Goal: Contribute content: Contribute content

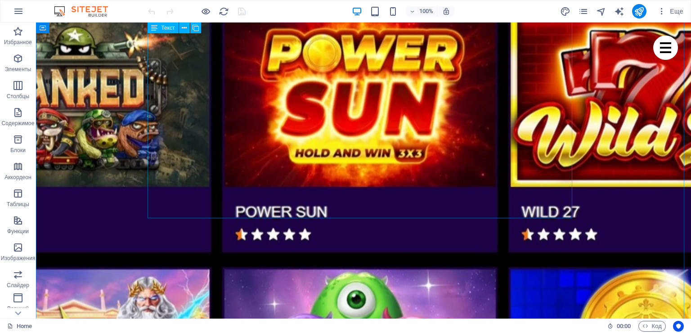
scroll to position [854, 0]
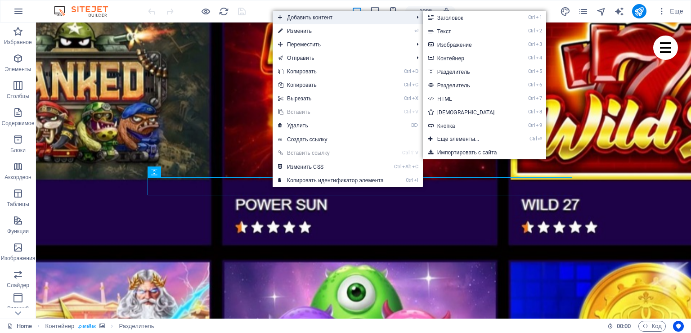
click at [311, 19] on span "Добавить контент" at bounding box center [340, 17] width 137 height 13
click at [480, 31] on link "Ctrl 2 Текст" at bounding box center [468, 30] width 90 height 13
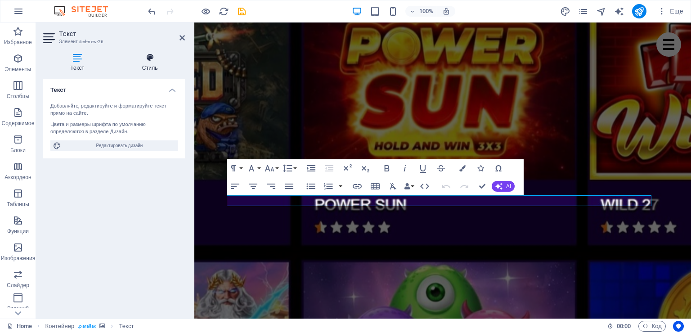
click at [150, 64] on h4 "Стиль" at bounding box center [150, 62] width 70 height 19
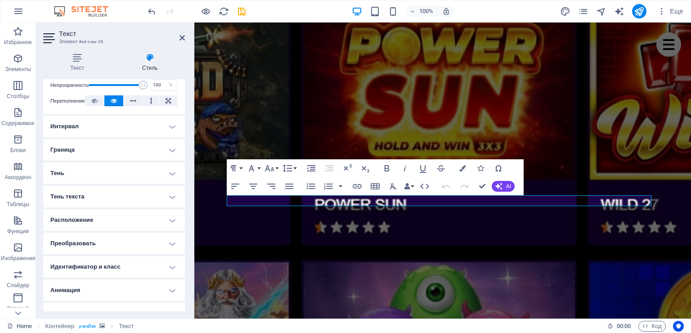
scroll to position [147, 0]
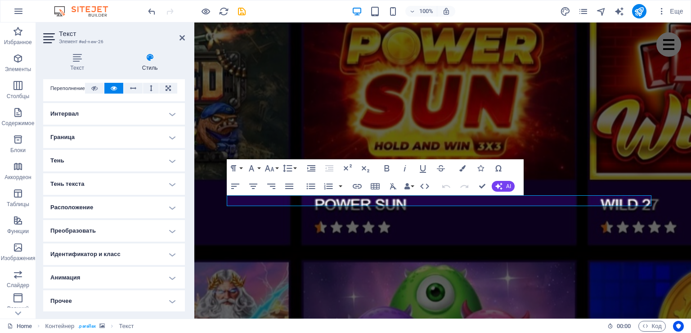
click at [126, 279] on h4 "Анимация" at bounding box center [114, 278] width 142 height 22
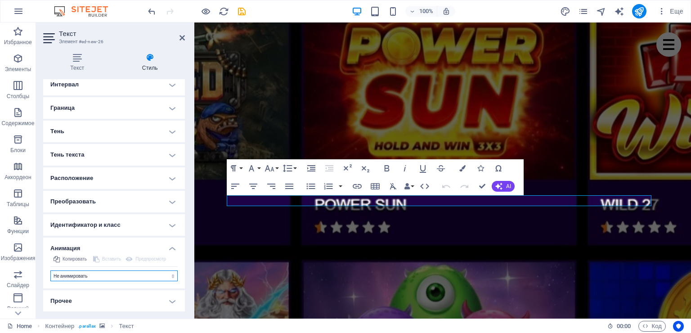
click at [124, 277] on select "Не анимировать Показать / скрыть Сдвинуть вверх / вниз Увеличить/уменьшить Сдви…" at bounding box center [113, 275] width 127 height 11
select select "overlay"
click at [50, 270] on select "Не анимировать Показать / скрыть Сдвинуть вверх / вниз Увеличить/уменьшить Сдви…" at bounding box center [113, 275] width 127 height 11
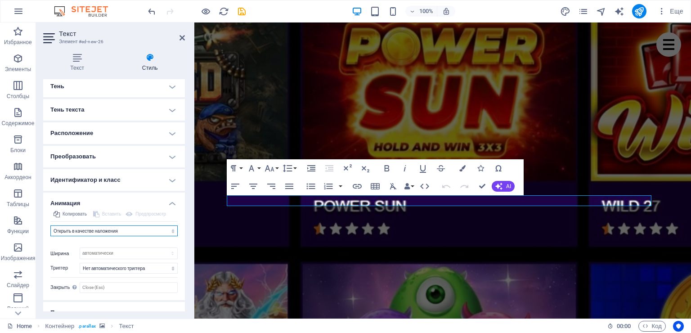
scroll to position [233, 0]
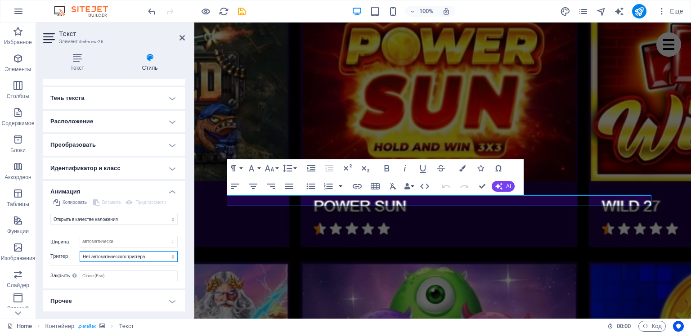
click at [128, 258] on select "Нет автоматического триггера При загрузке страницы Элемент прокручен в поле зре…" at bounding box center [129, 256] width 98 height 11
select select "onload"
click at [80, 251] on select "Нет автоматического триггера При загрузке страницы Элемент прокручен в поле зре…" at bounding box center [129, 256] width 98 height 11
click at [128, 276] on input "Закрыть Этот ярлык появляется при наведении курсора на кнопку закрытия и указыв…" at bounding box center [129, 275] width 98 height 11
click at [76, 289] on ul "Макет Как этот элемент расширяется в макете (Flexbox). Размер По умолчанию авто…" at bounding box center [114, 79] width 142 height 466
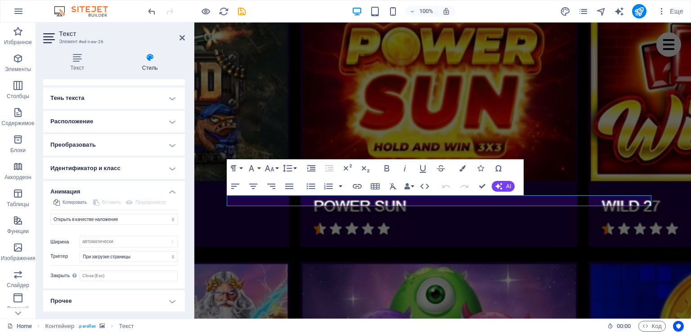
click at [102, 296] on h4 "Прочее" at bounding box center [114, 301] width 142 height 22
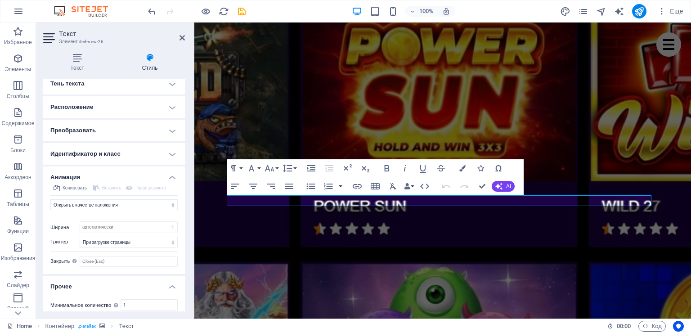
scroll to position [244, 0]
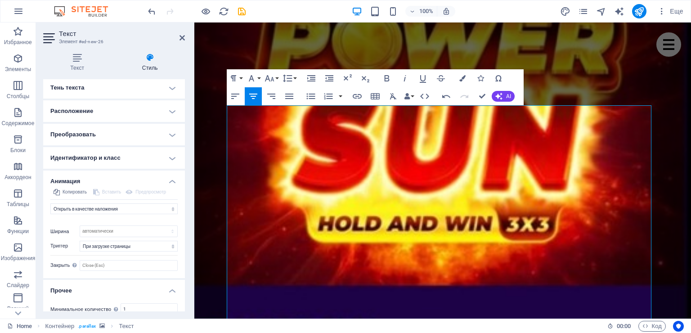
scroll to position [289, 0]
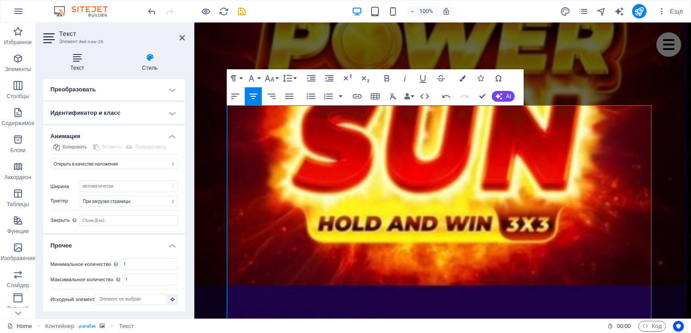
click at [77, 64] on h4 "Текст" at bounding box center [79, 62] width 72 height 19
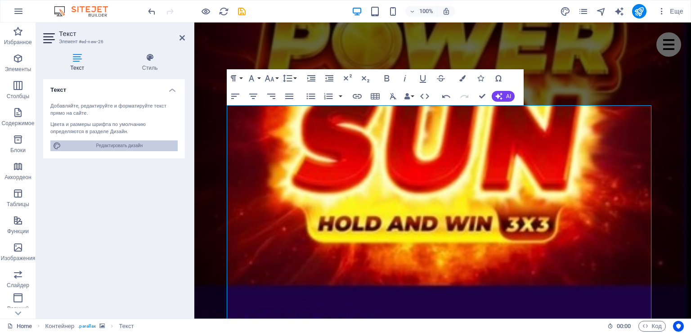
click at [106, 145] on span "Редактировать дизайн" at bounding box center [119, 145] width 111 height 11
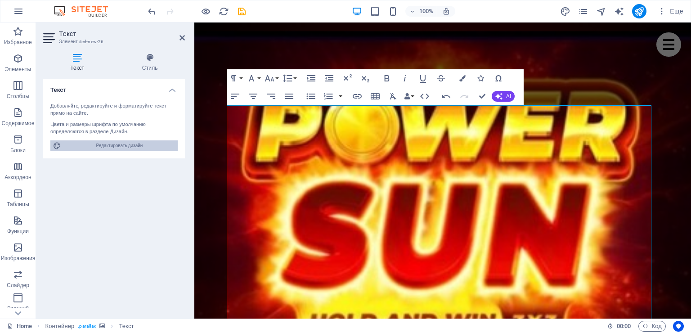
select select "px"
select select "400"
select select "px"
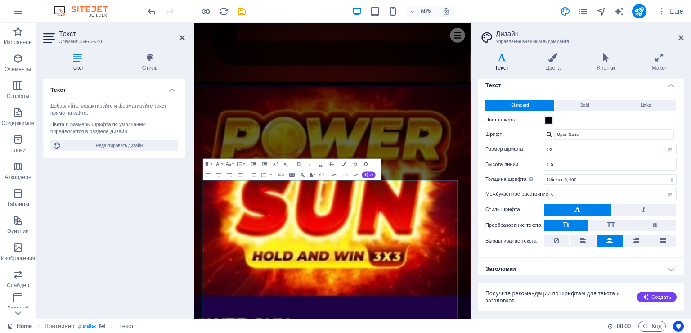
scroll to position [7, 0]
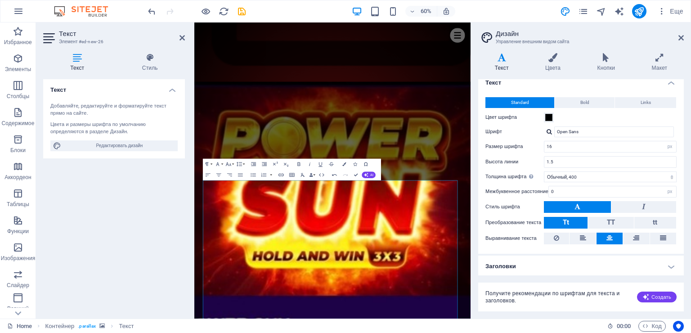
click at [602, 269] on h4 "Заголовки" at bounding box center [580, 266] width 205 height 22
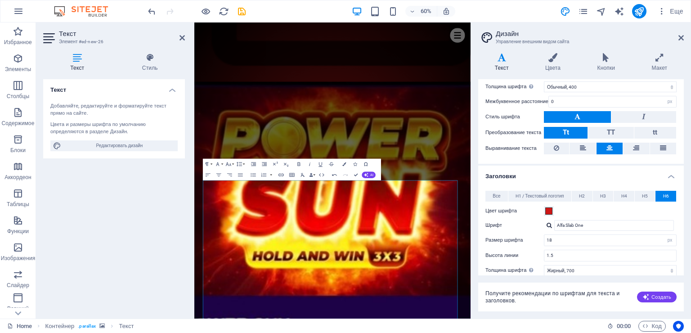
scroll to position [142, 0]
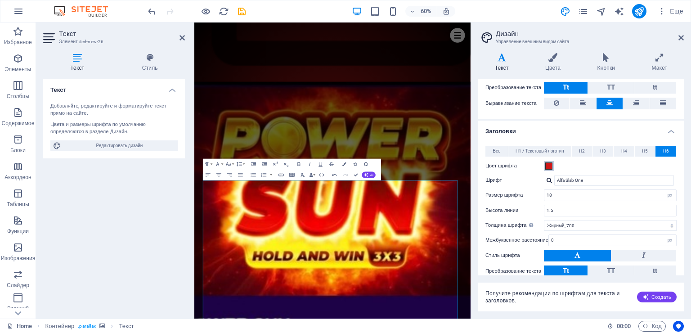
click at [550, 165] on span at bounding box center [548, 165] width 7 height 7
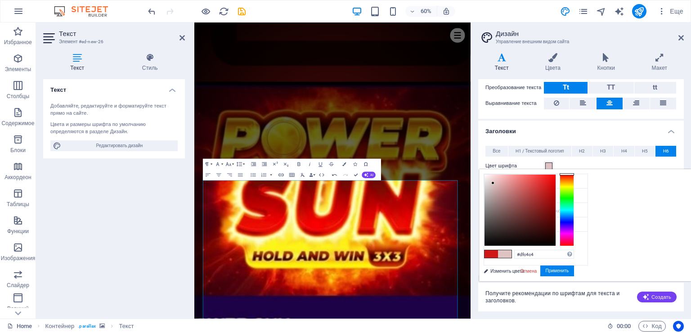
drag, startPoint x: 658, startPoint y: 185, endPoint x: 605, endPoint y: 183, distance: 53.6
click at [494, 183] on div at bounding box center [492, 182] width 3 height 3
click at [574, 184] on div at bounding box center [566, 210] width 14 height 72
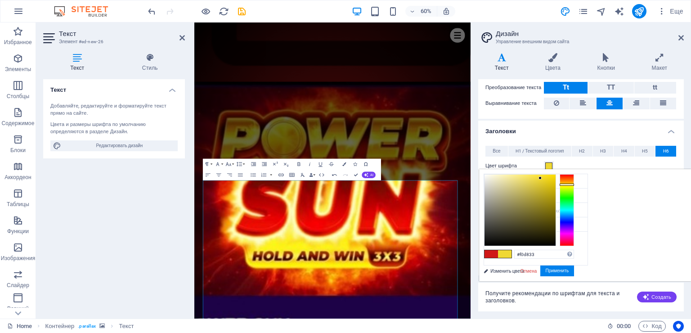
drag, startPoint x: 604, startPoint y: 181, endPoint x: 652, endPoint y: 178, distance: 48.2
click at [541, 178] on div at bounding box center [539, 177] width 3 height 3
click at [574, 268] on button "Применить" at bounding box center [557, 270] width 34 height 11
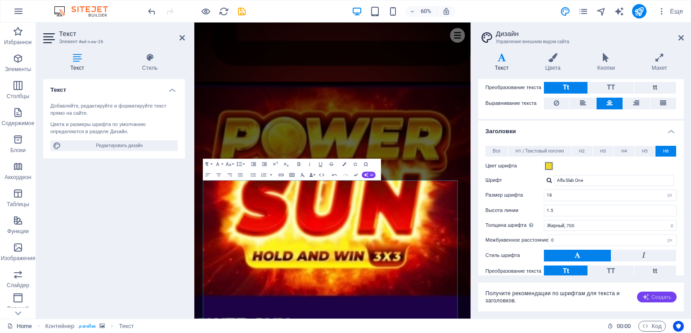
click at [654, 293] on span "Создать" at bounding box center [656, 296] width 29 height 7
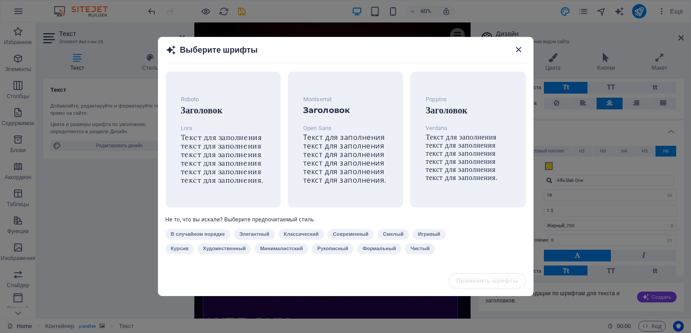
click at [513, 45] on icon "button" at bounding box center [518, 50] width 10 height 10
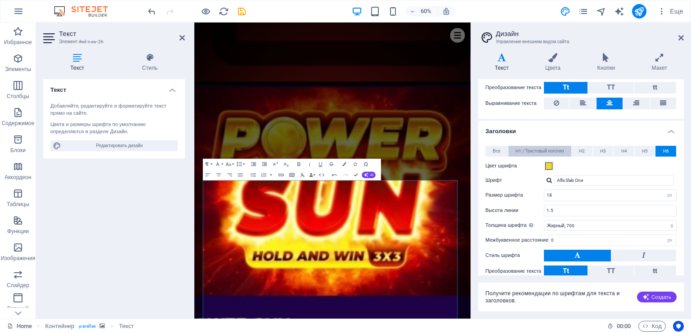
click at [549, 153] on span "H1 / Текстовый логотип" at bounding box center [539, 151] width 49 height 11
click at [580, 150] on span "H2" at bounding box center [582, 151] width 6 height 11
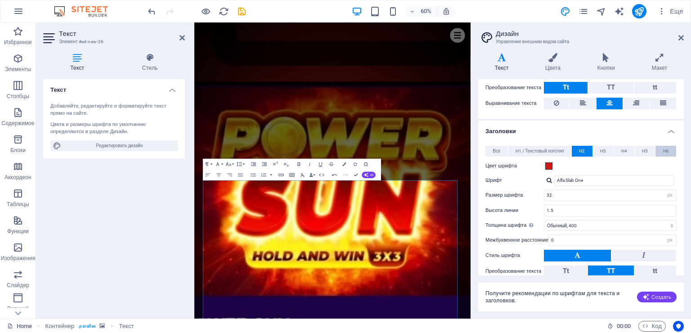
click at [665, 150] on span "H6" at bounding box center [666, 151] width 6 height 11
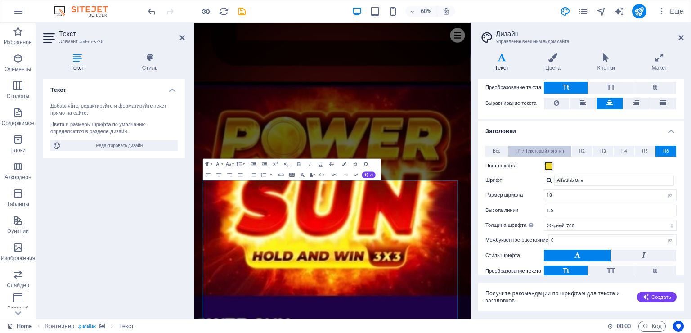
click at [532, 148] on span "H1 / Текстовый логотип" at bounding box center [539, 151] width 49 height 11
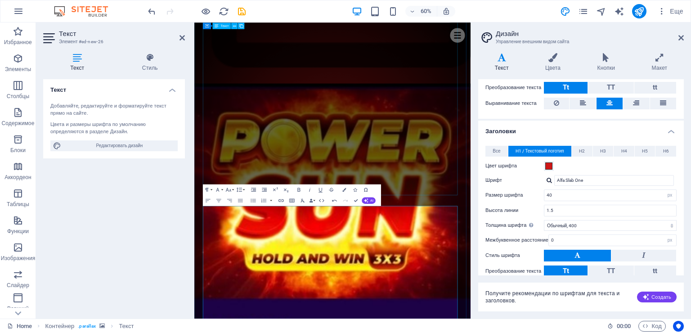
scroll to position [764, 0]
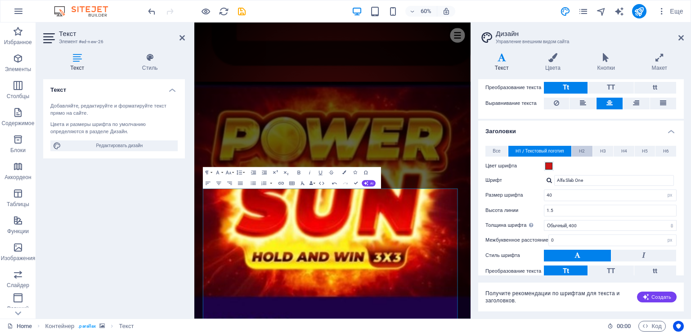
click at [583, 146] on span "H2" at bounding box center [582, 151] width 6 height 11
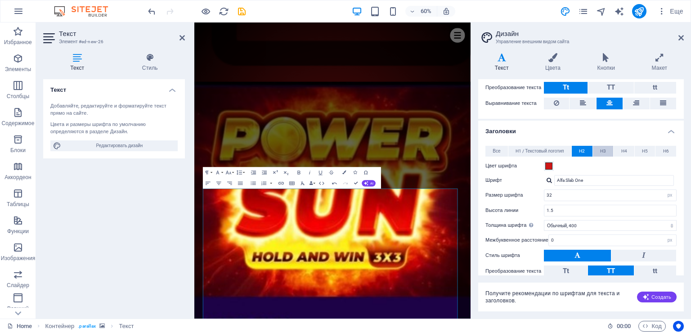
click at [601, 146] on span "H3" at bounding box center [603, 151] width 6 height 11
click at [621, 147] on span "H4" at bounding box center [624, 151] width 6 height 11
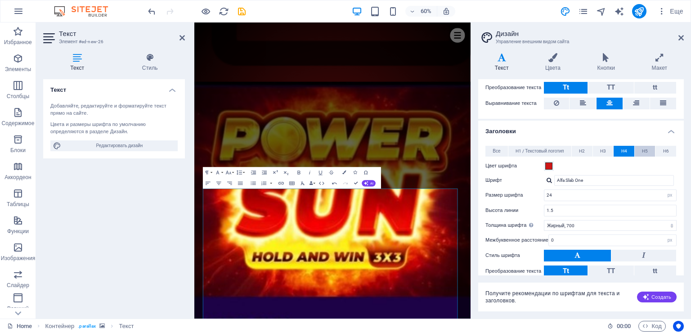
click at [636, 147] on button "H5" at bounding box center [644, 151] width 21 height 11
click at [664, 148] on span "H6" at bounding box center [666, 151] width 6 height 11
click at [551, 163] on span at bounding box center [548, 165] width 7 height 7
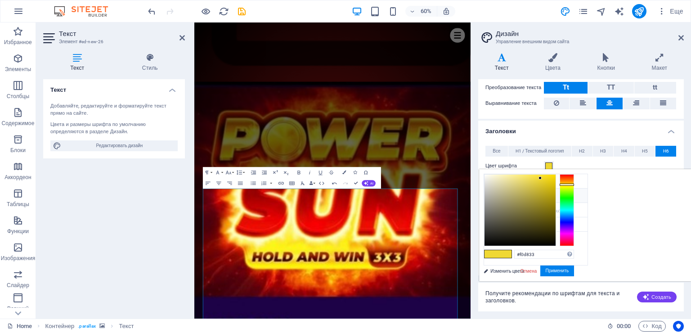
click at [530, 196] on li "Основной цвет #cf1717" at bounding box center [535, 195] width 103 height 14
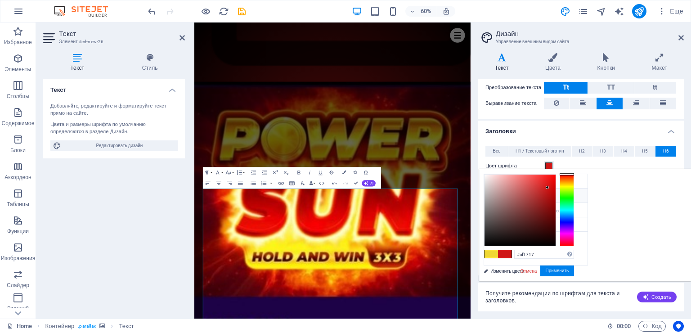
click at [498, 254] on span at bounding box center [490, 254] width 13 height 8
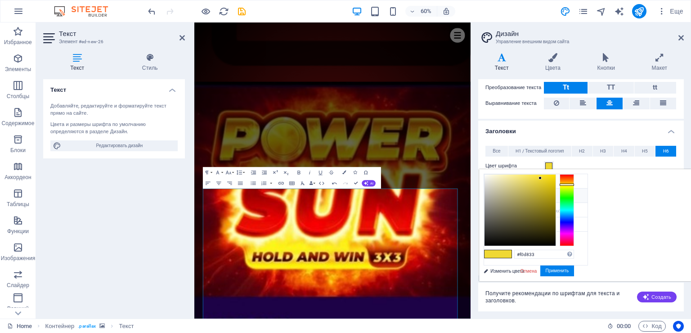
click at [546, 196] on small "#cf1717" at bounding box center [539, 197] width 13 height 6
type input "#cf1717"
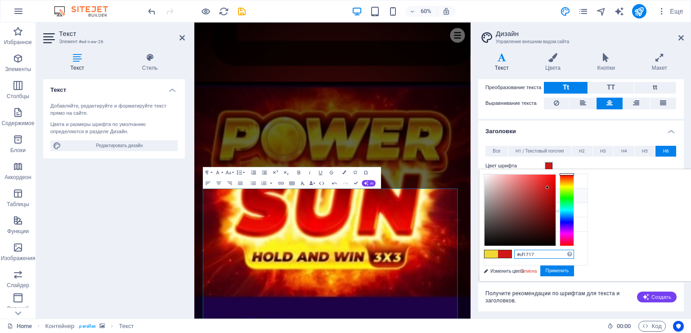
click at [574, 252] on input "#cf1717" at bounding box center [544, 254] width 60 height 9
click at [574, 268] on button "Применить" at bounding box center [557, 270] width 34 height 11
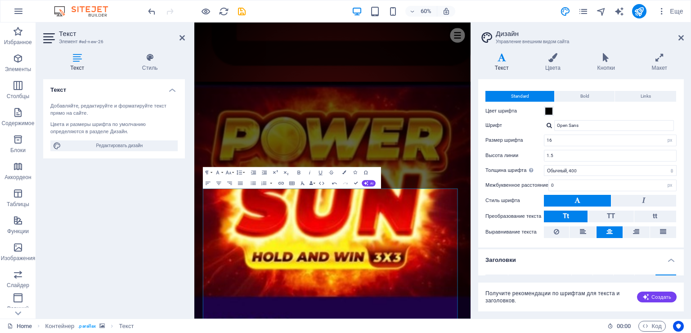
scroll to position [0, 0]
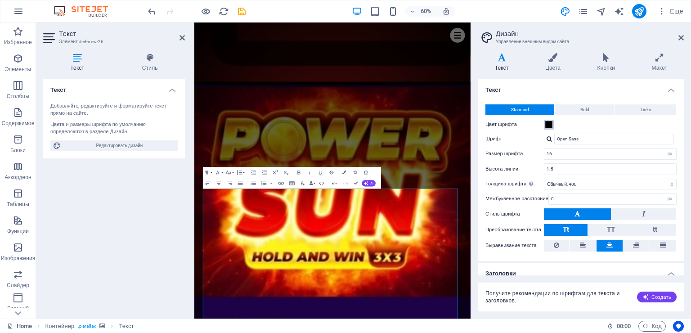
click at [549, 125] on span at bounding box center [548, 124] width 7 height 7
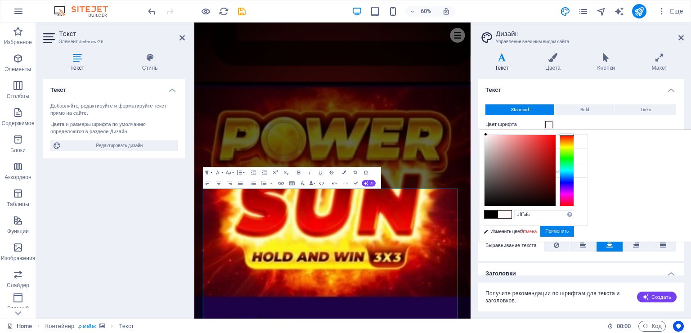
type input "#fffdfd"
drag, startPoint x: 596, startPoint y: 204, endPoint x: 597, endPoint y: 130, distance: 73.7
click at [578, 130] on div "#fffdfd Поддерживаемые форматы #0852ed rgb(8, 82, 237) rgba(8, 82, 237, 90%) hs…" at bounding box center [528, 251] width 99 height 242
click at [574, 229] on button "Применить" at bounding box center [557, 231] width 34 height 11
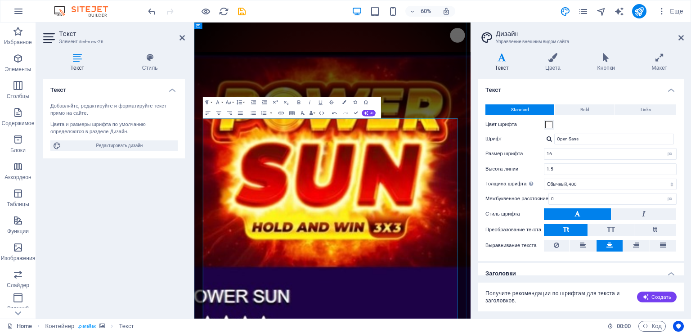
scroll to position [854, 0]
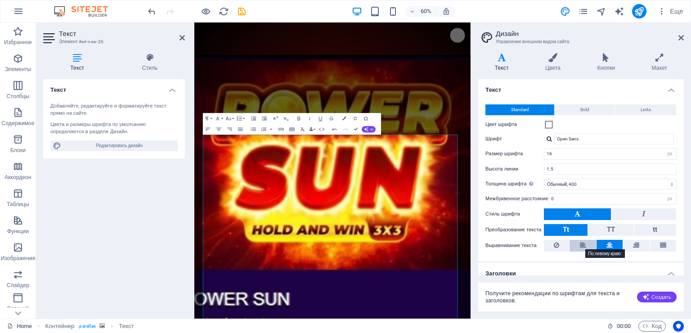
click at [582, 244] on icon at bounding box center [583, 245] width 6 height 11
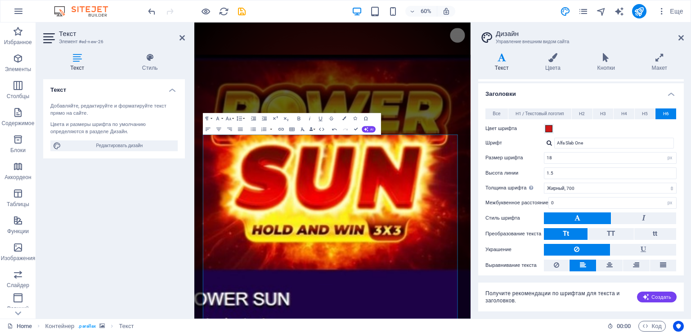
scroll to position [180, 0]
click at [540, 110] on span "H1 / Текстовый логотип" at bounding box center [539, 113] width 49 height 11
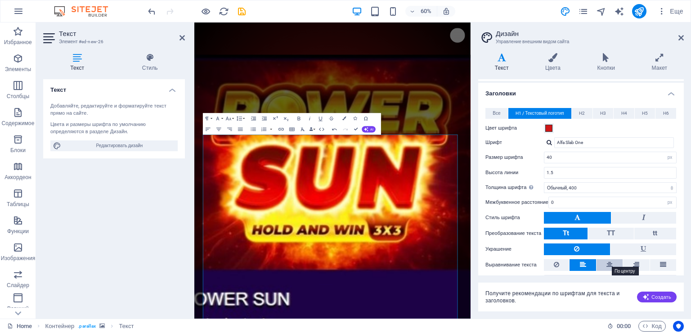
click at [608, 259] on icon at bounding box center [609, 264] width 6 height 11
click at [580, 109] on span "H2" at bounding box center [582, 113] width 6 height 11
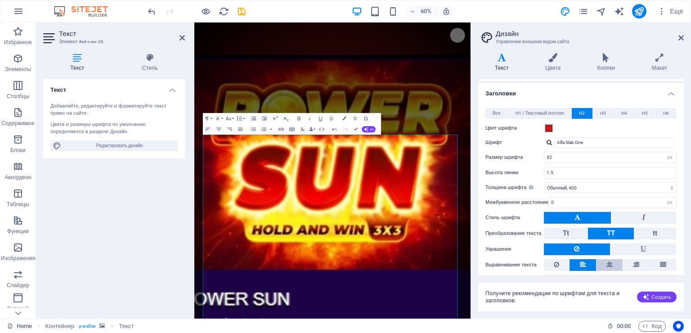
click at [609, 259] on icon at bounding box center [609, 264] width 6 height 11
click at [606, 112] on button "H3" at bounding box center [603, 113] width 21 height 11
click at [615, 259] on button at bounding box center [609, 265] width 26 height 12
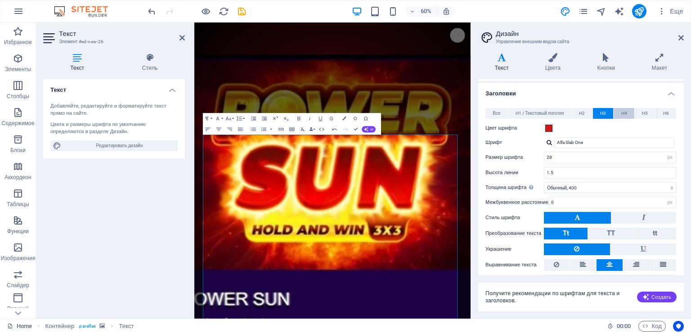
click at [624, 111] on span "H4" at bounding box center [624, 113] width 6 height 11
click at [611, 259] on icon at bounding box center [609, 264] width 6 height 11
click at [644, 108] on span "H5" at bounding box center [645, 113] width 6 height 11
click at [611, 259] on button at bounding box center [609, 265] width 26 height 12
click at [663, 111] on span "H6" at bounding box center [666, 113] width 6 height 11
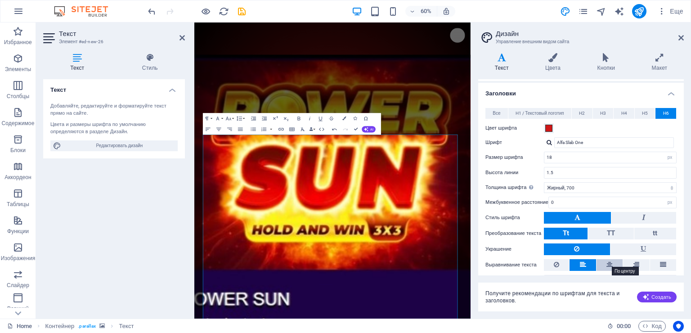
click at [611, 260] on icon at bounding box center [609, 264] width 6 height 11
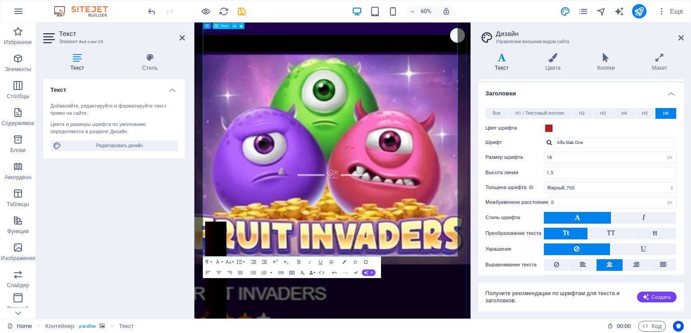
scroll to position [1978, 0]
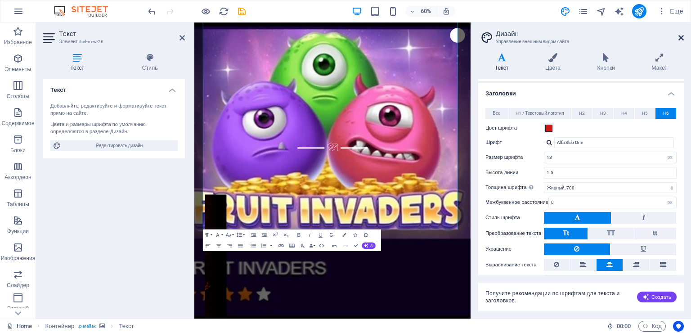
click at [681, 35] on icon at bounding box center [680, 37] width 5 height 7
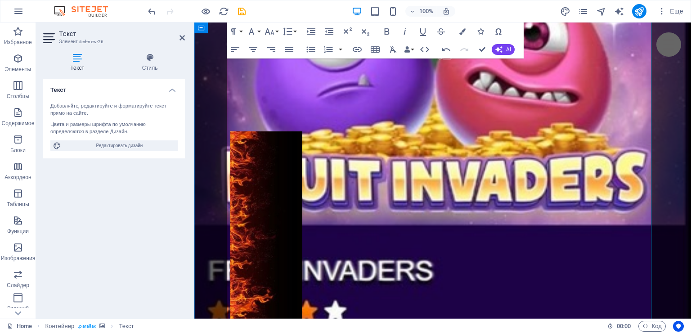
scroll to position [1933, 0]
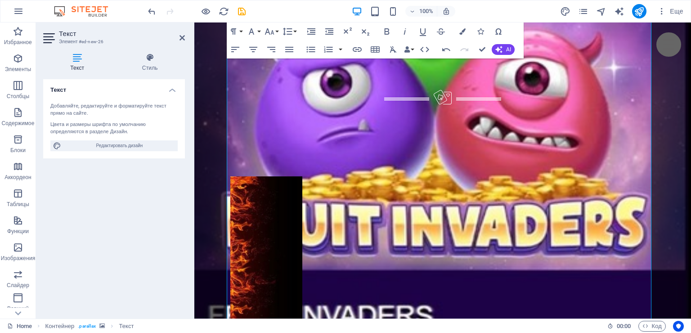
click at [185, 37] on aside "Текст Элемент #ed-new-26 Текст Стиль Текст Добавляйте, редактируйте и форматиру…" at bounding box center [115, 170] width 158 height 296
click at [183, 37] on icon at bounding box center [181, 37] width 5 height 7
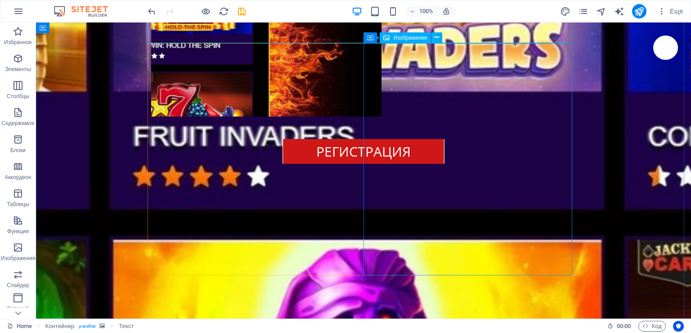
scroll to position [2113, 0]
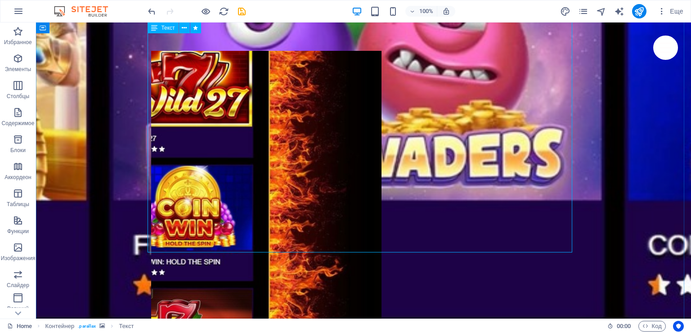
scroll to position [2068, 0]
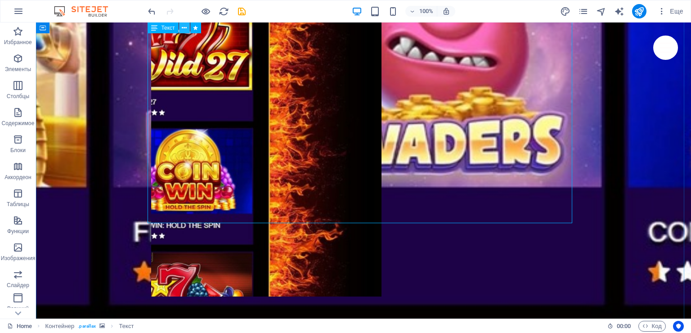
click at [183, 32] on icon at bounding box center [184, 27] width 5 height 9
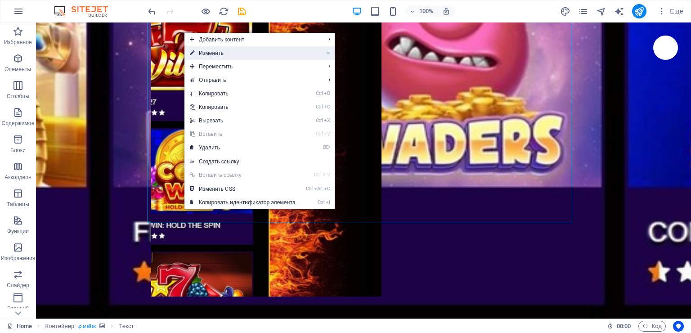
click at [202, 53] on link "⏎ Изменить" at bounding box center [242, 52] width 116 height 13
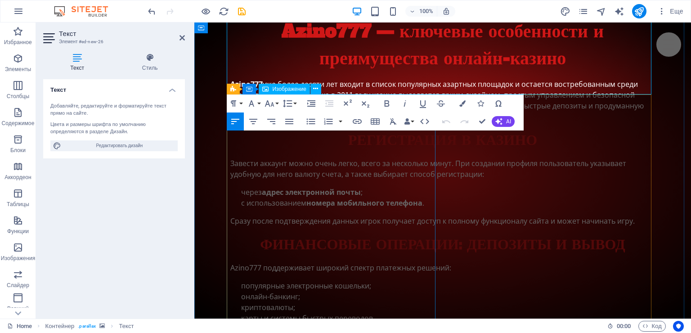
scroll to position [2062, 0]
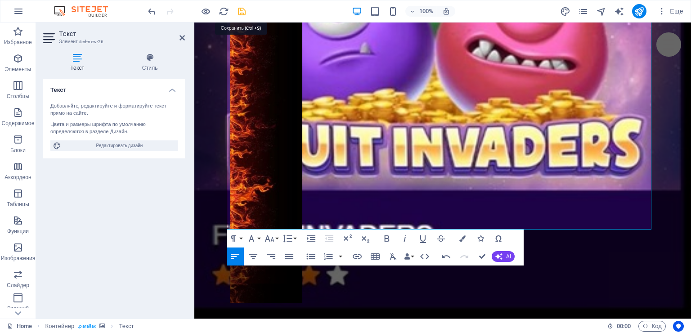
click at [240, 12] on icon "save" at bounding box center [241, 11] width 10 height 10
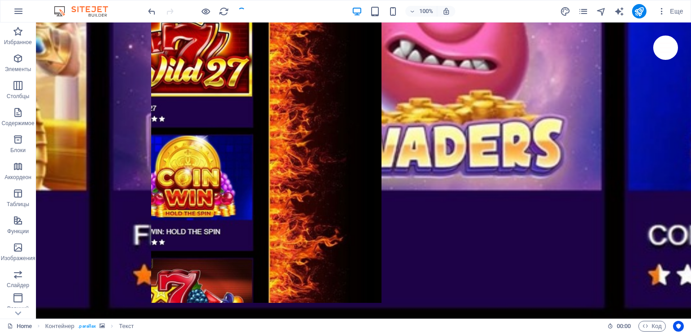
checkbox input "false"
click at [640, 6] on icon "publish" at bounding box center [638, 11] width 10 height 10
